Goal: Task Accomplishment & Management: Manage account settings

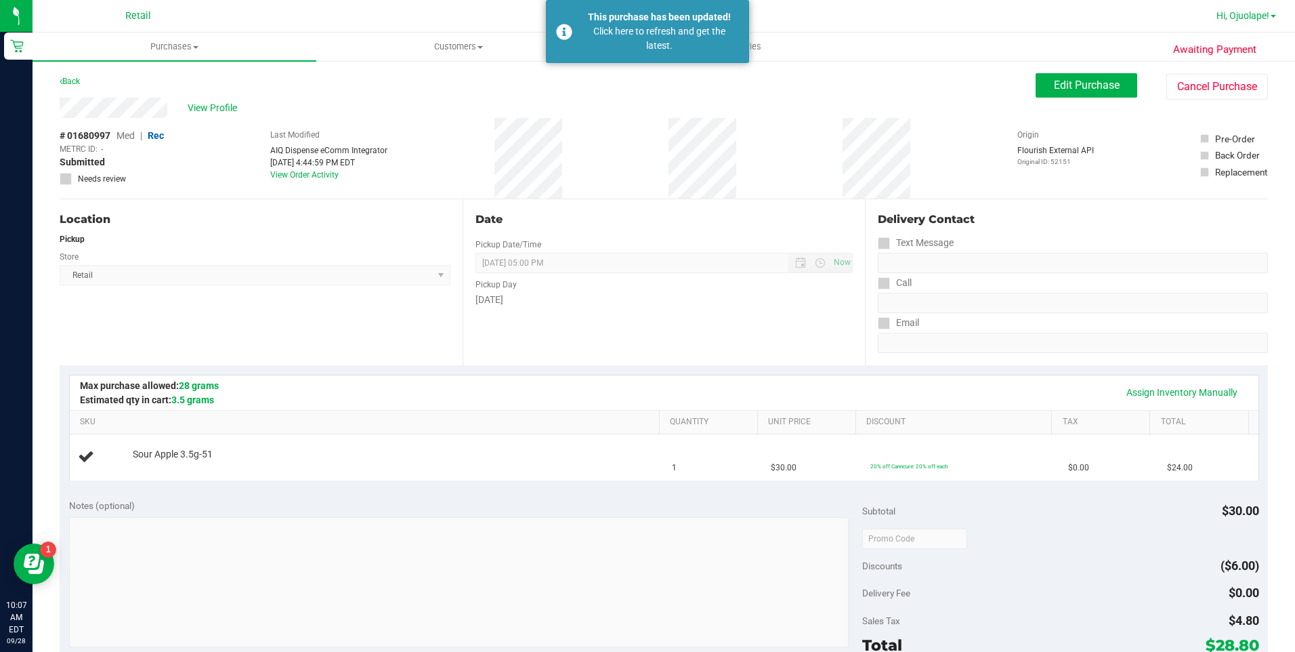
click at [1253, 16] on span "Hi, Ojuolape!" at bounding box center [1243, 15] width 53 height 11
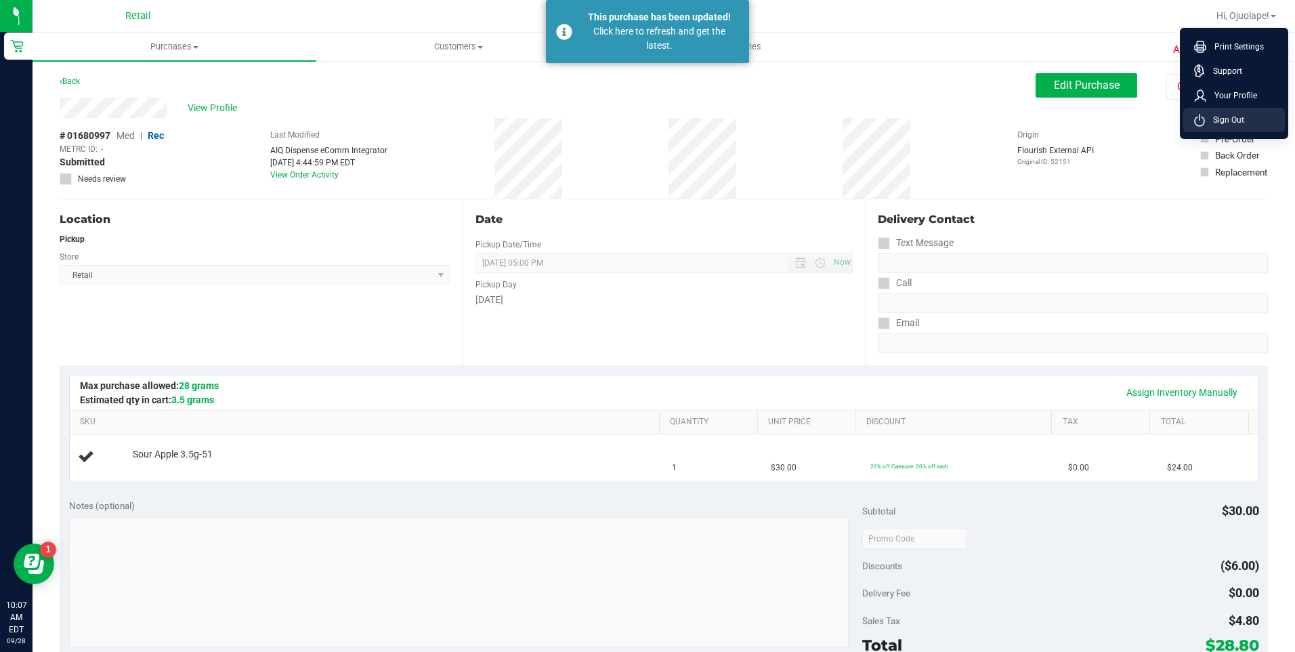
click at [1239, 116] on span "Sign Out" at bounding box center [1224, 120] width 39 height 14
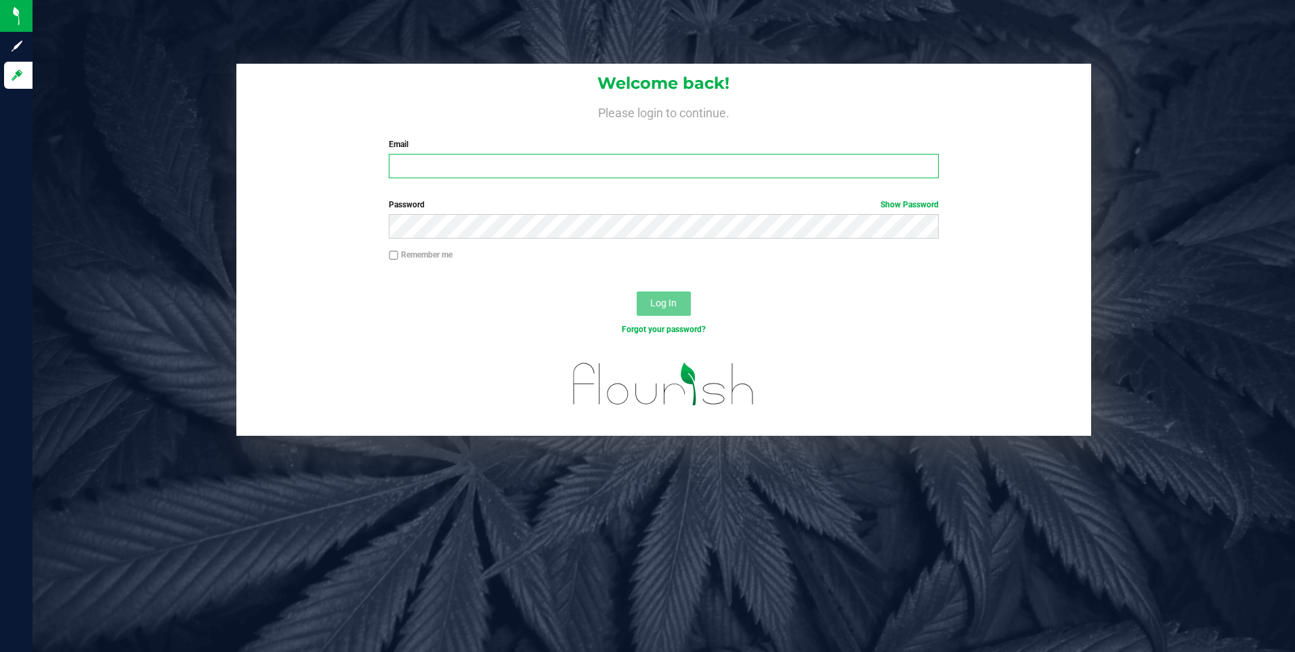
type input "[PERSON_NAME][EMAIL_ADDRESS][DOMAIN_NAME]"
drag, startPoint x: 652, startPoint y: 173, endPoint x: 55, endPoint y: 171, distance: 597.6
click at [54, 173] on div "Welcome back! Please login to continue. Email [PERSON_NAME][EMAIL_ADDRESS][DOMA…" at bounding box center [663, 250] width 1283 height 372
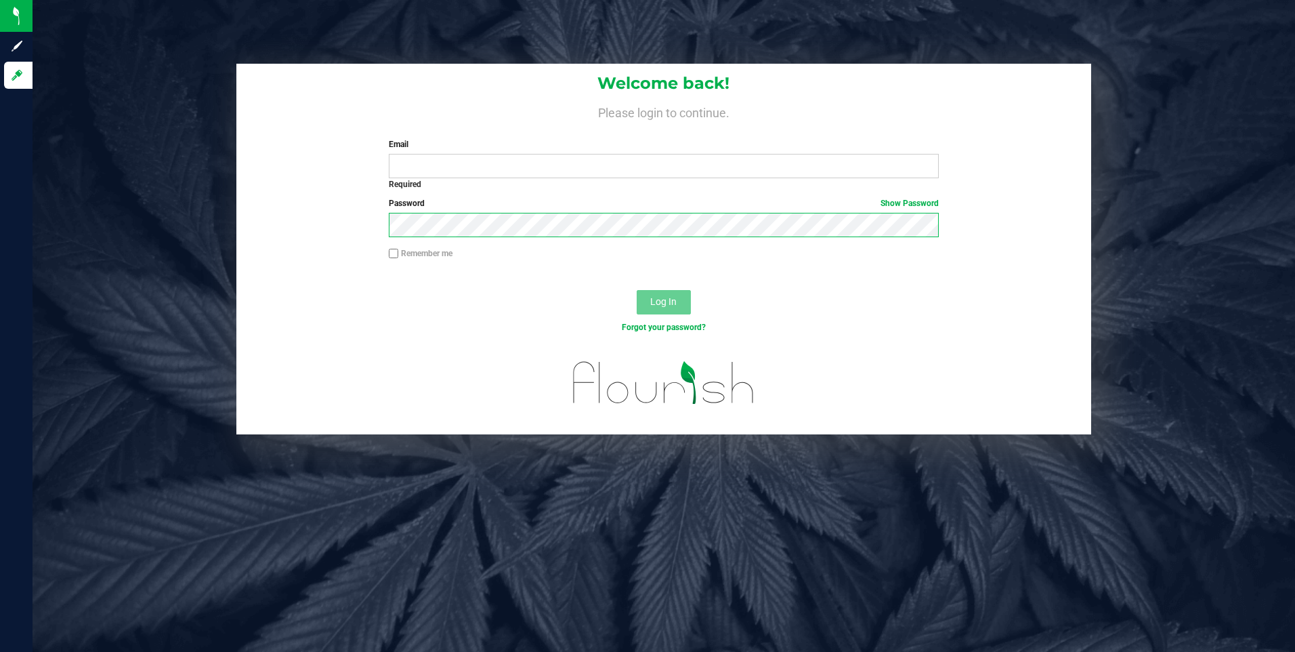
click at [270, 207] on div "Password Show Password" at bounding box center [664, 222] width 856 height 50
click at [415, 157] on input "Email" at bounding box center [664, 166] width 550 height 24
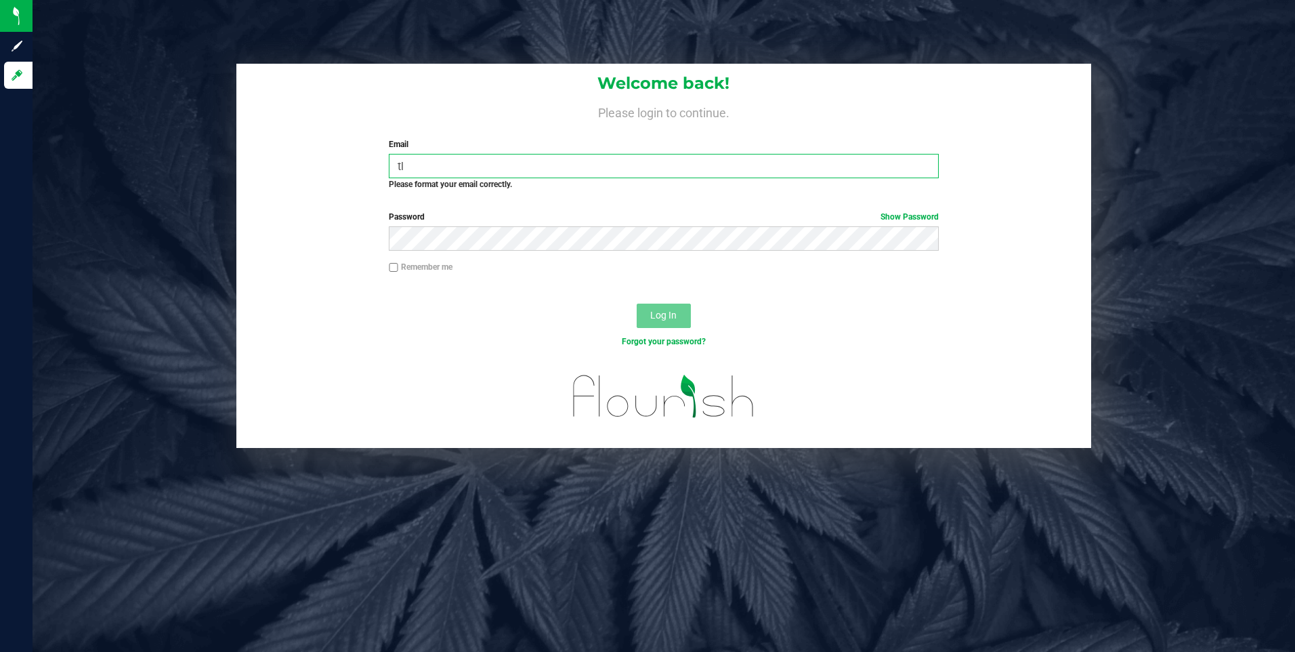
type input "t"
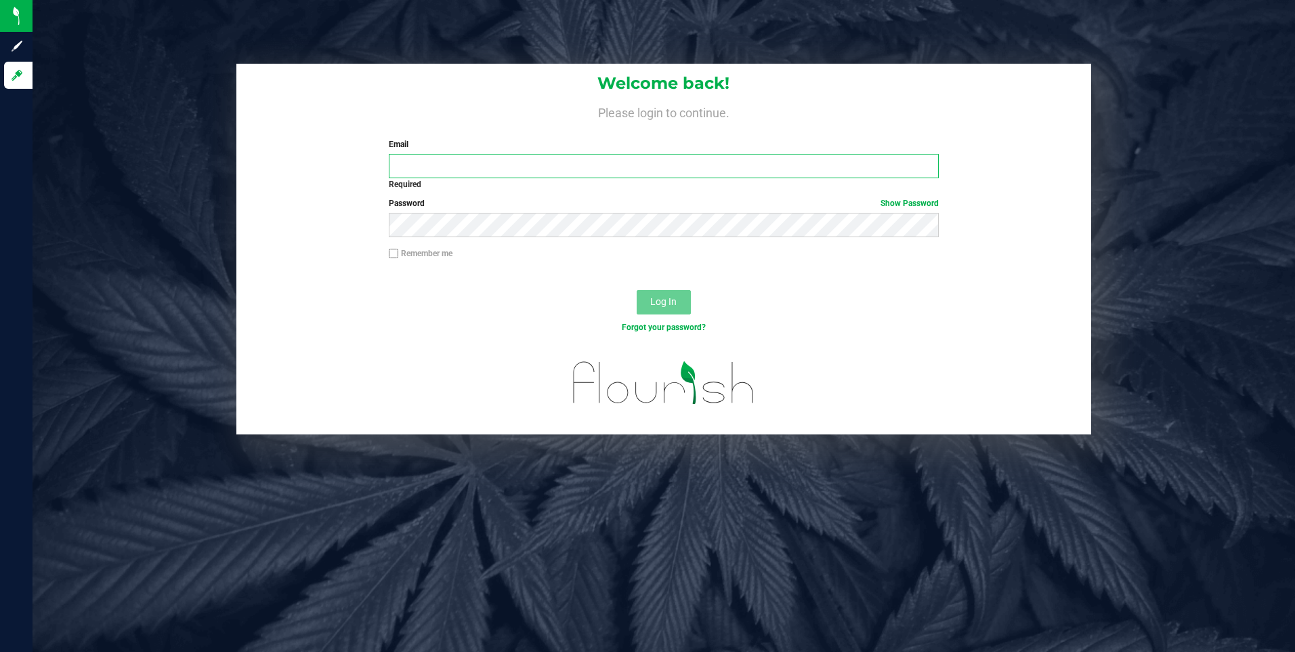
type input "t"
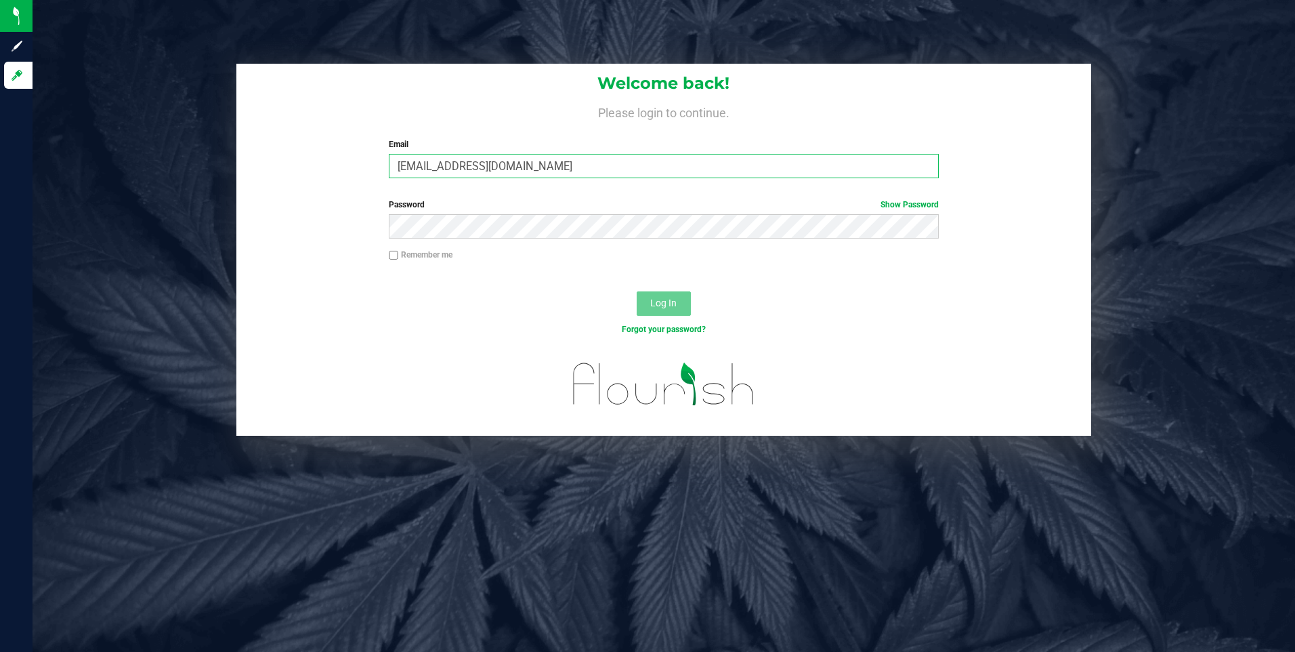
type input "[EMAIL_ADDRESS][DOMAIN_NAME]"
click at [637, 291] on button "Log In" at bounding box center [664, 303] width 54 height 24
